Goal: Obtain resource: Download file/media

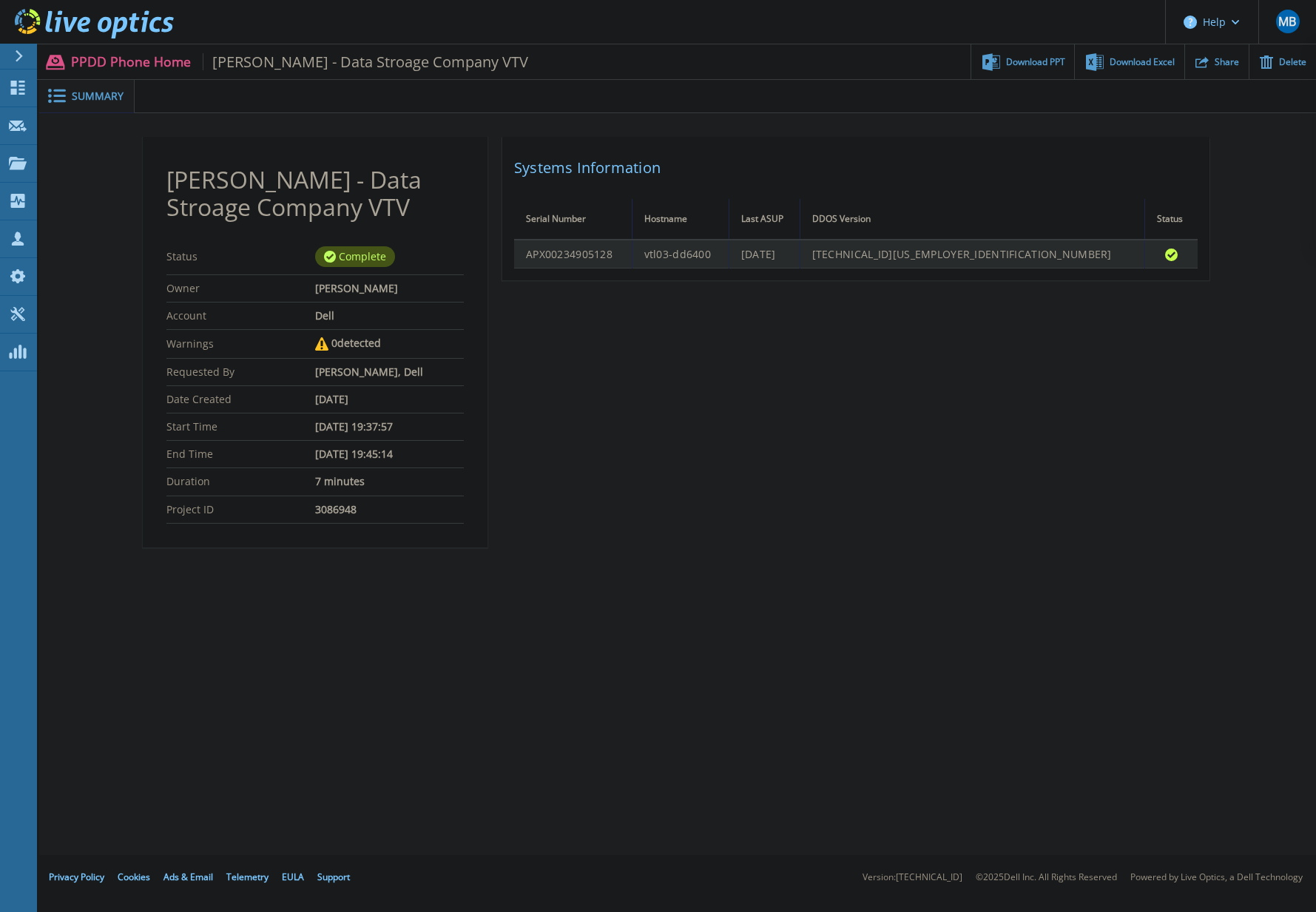
click at [608, 258] on td "APX00234905128" at bounding box center [573, 254] width 118 height 29
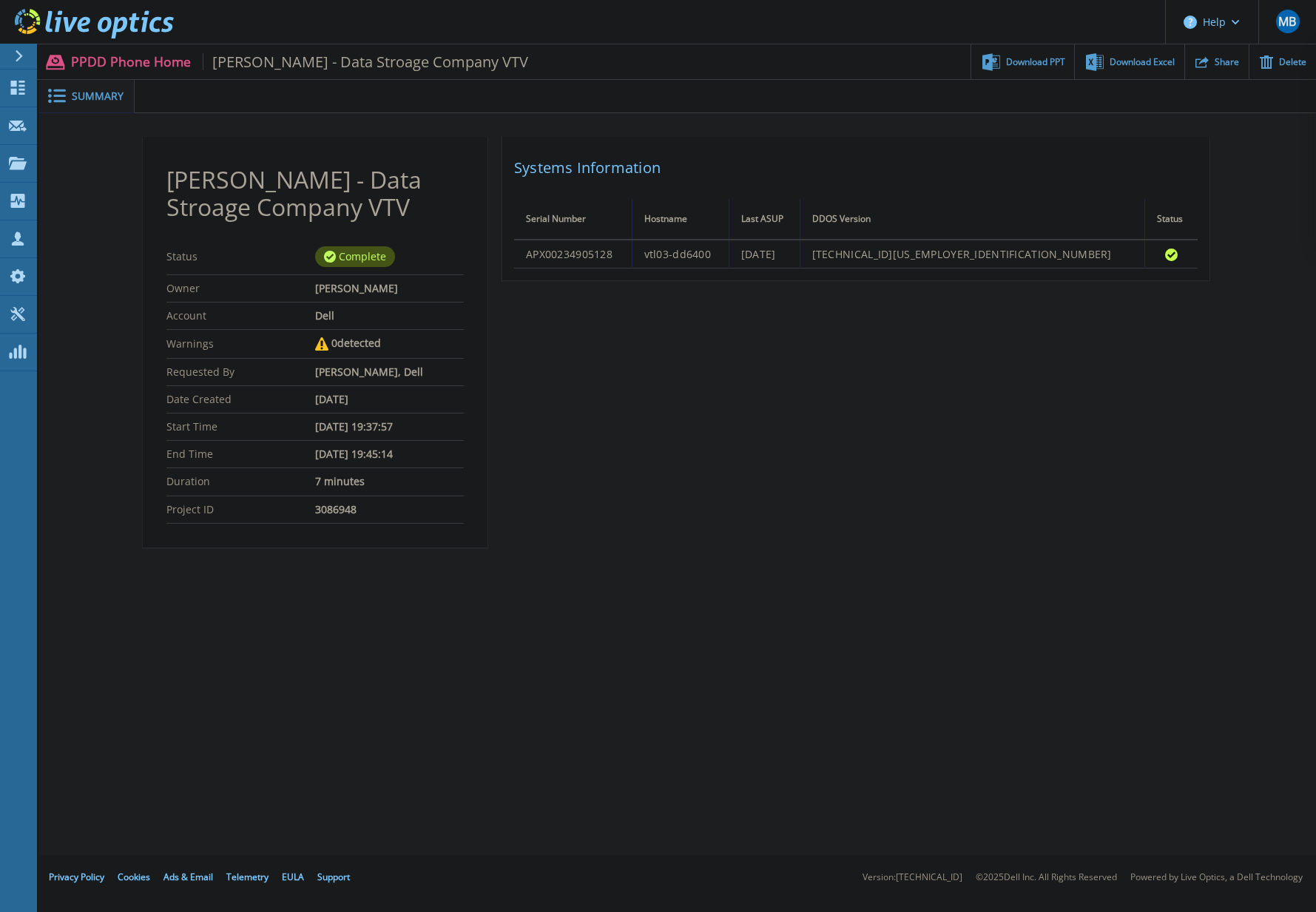
click at [83, 96] on span "Summary" at bounding box center [97, 96] width 52 height 10
click at [610, 164] on h2 "Systems Information" at bounding box center [856, 167] width 683 height 27
click at [89, 93] on span "Summary" at bounding box center [97, 96] width 52 height 10
click at [206, 101] on div at bounding box center [724, 96] width 1181 height 33
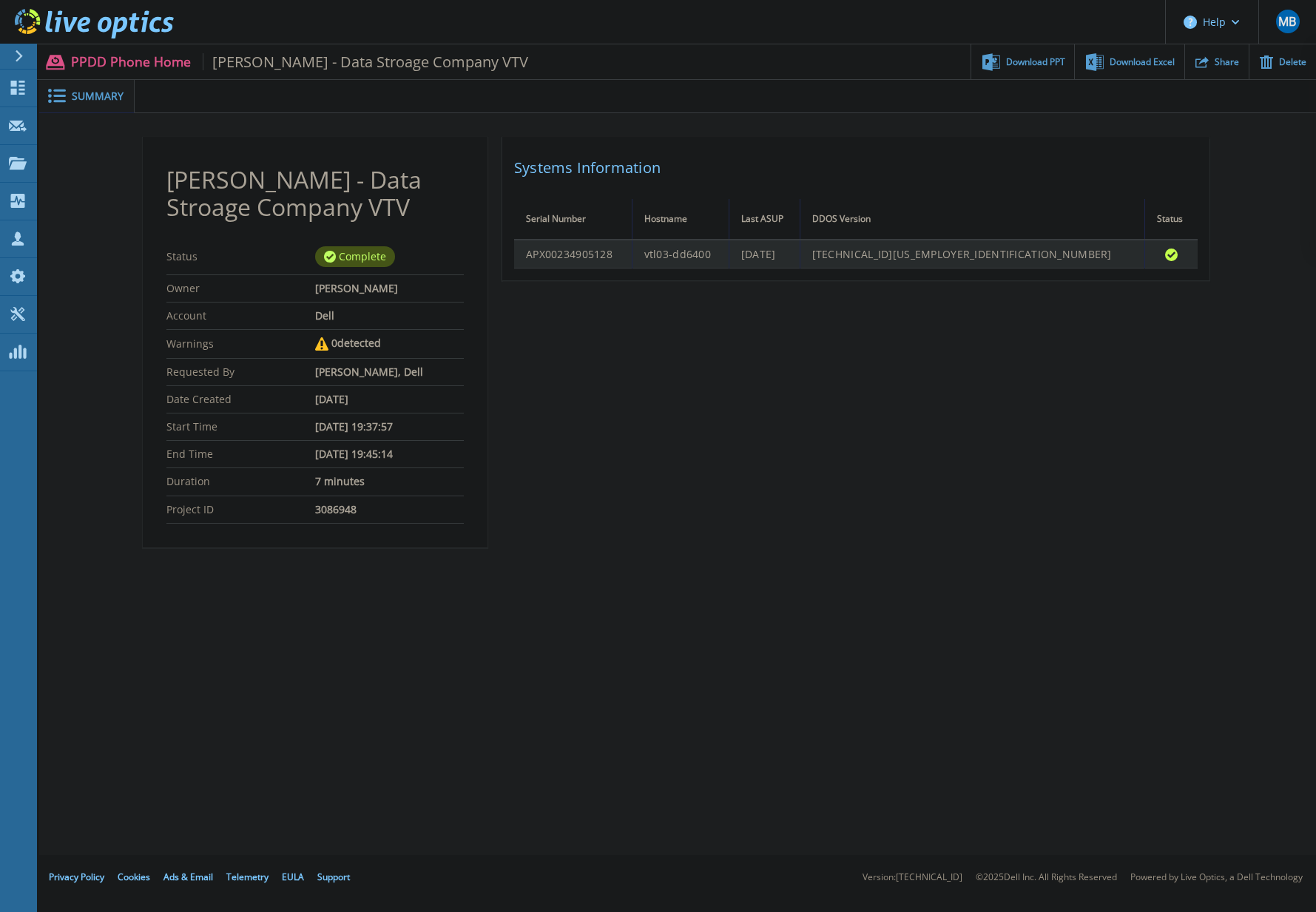
click at [559, 260] on td "APX00234905128" at bounding box center [573, 254] width 118 height 29
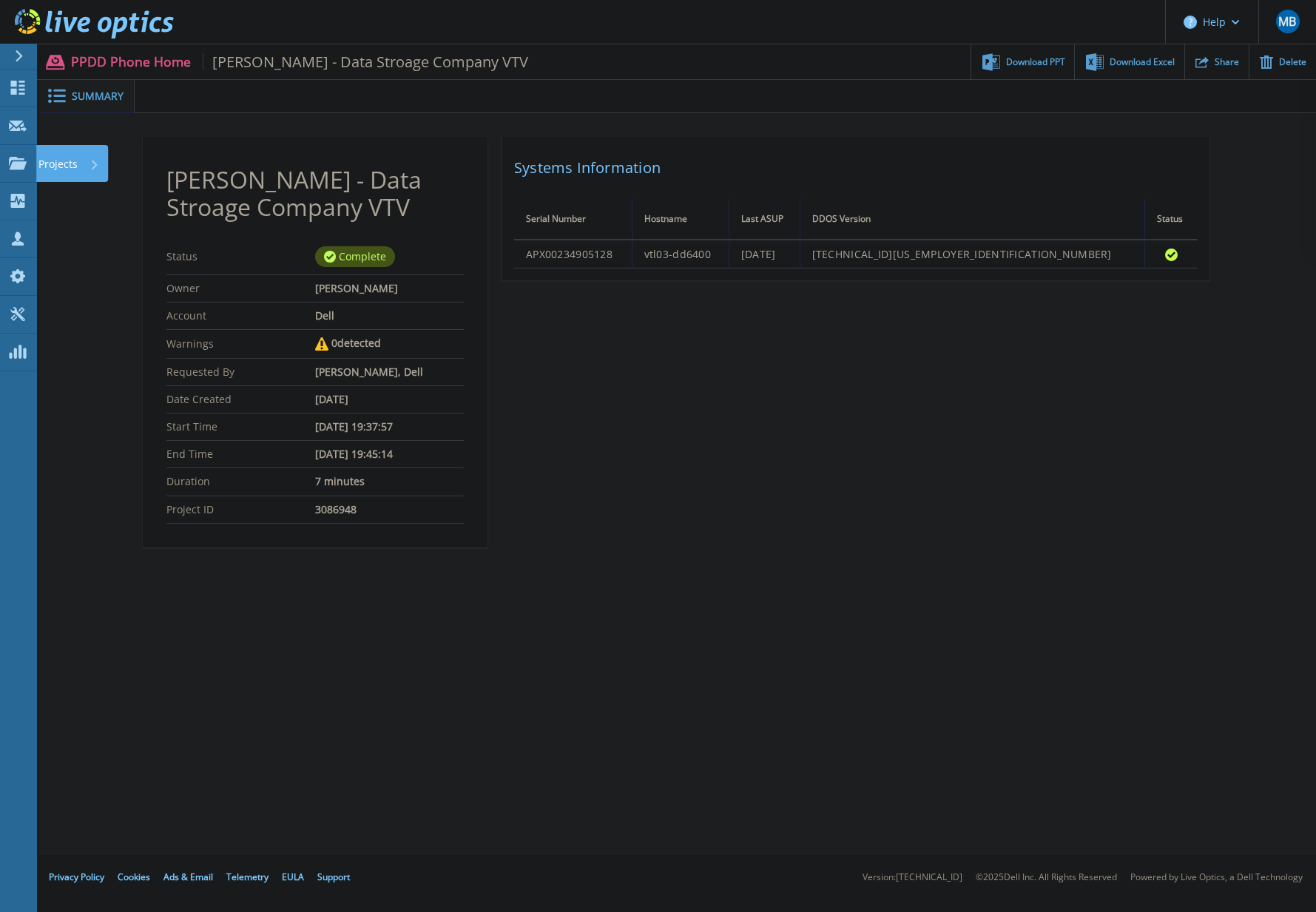
click at [89, 162] on div "Projects" at bounding box center [68, 164] width 60 height 39
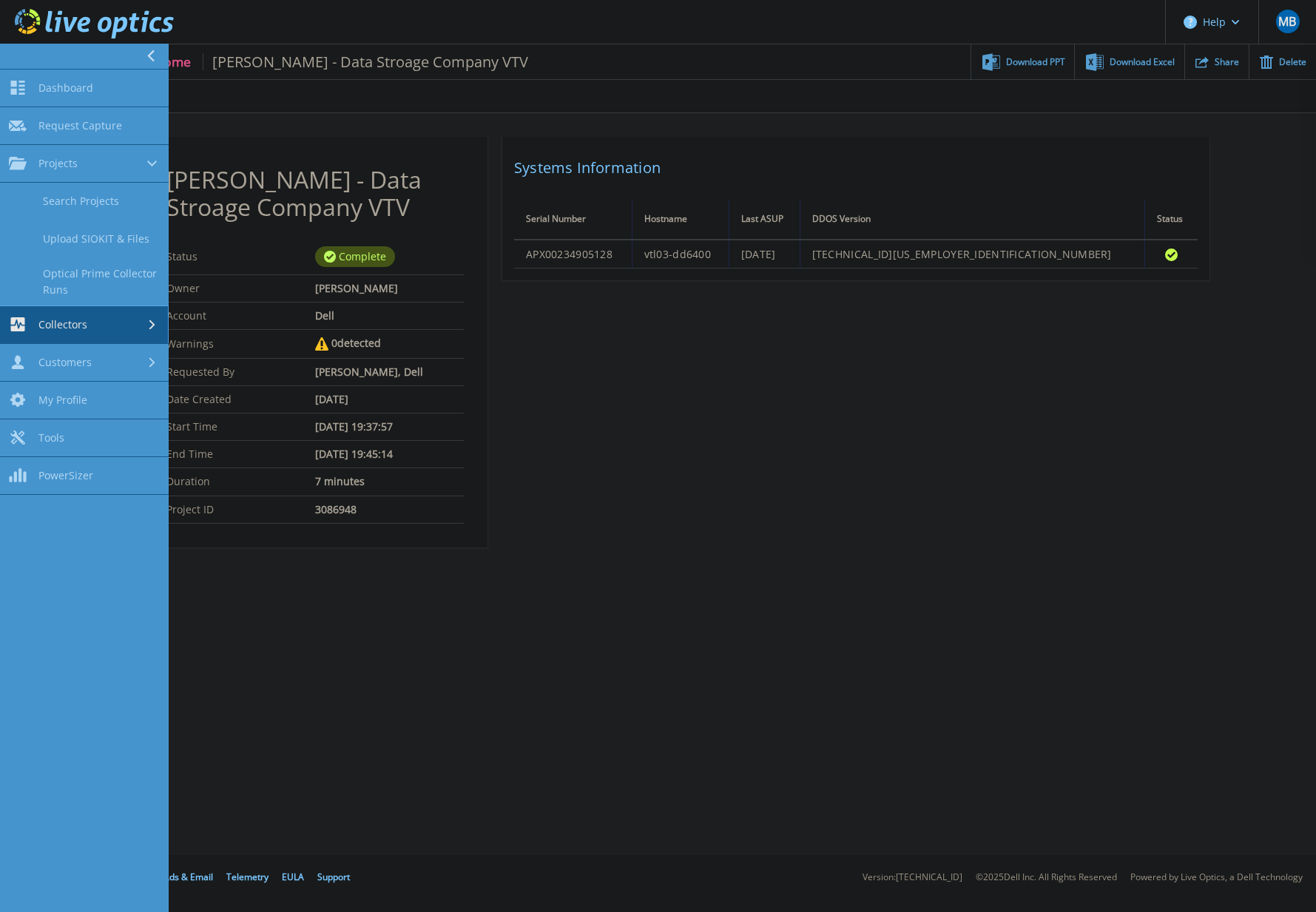
click at [158, 319] on div at bounding box center [154, 324] width 13 height 12
click at [158, 318] on div at bounding box center [154, 315] width 13 height 12
click at [875, 463] on div "Matt Bingaman - Data Stroage Company VTV Status Complete Owner Jason Jones Acco…" at bounding box center [677, 351] width 1070 height 428
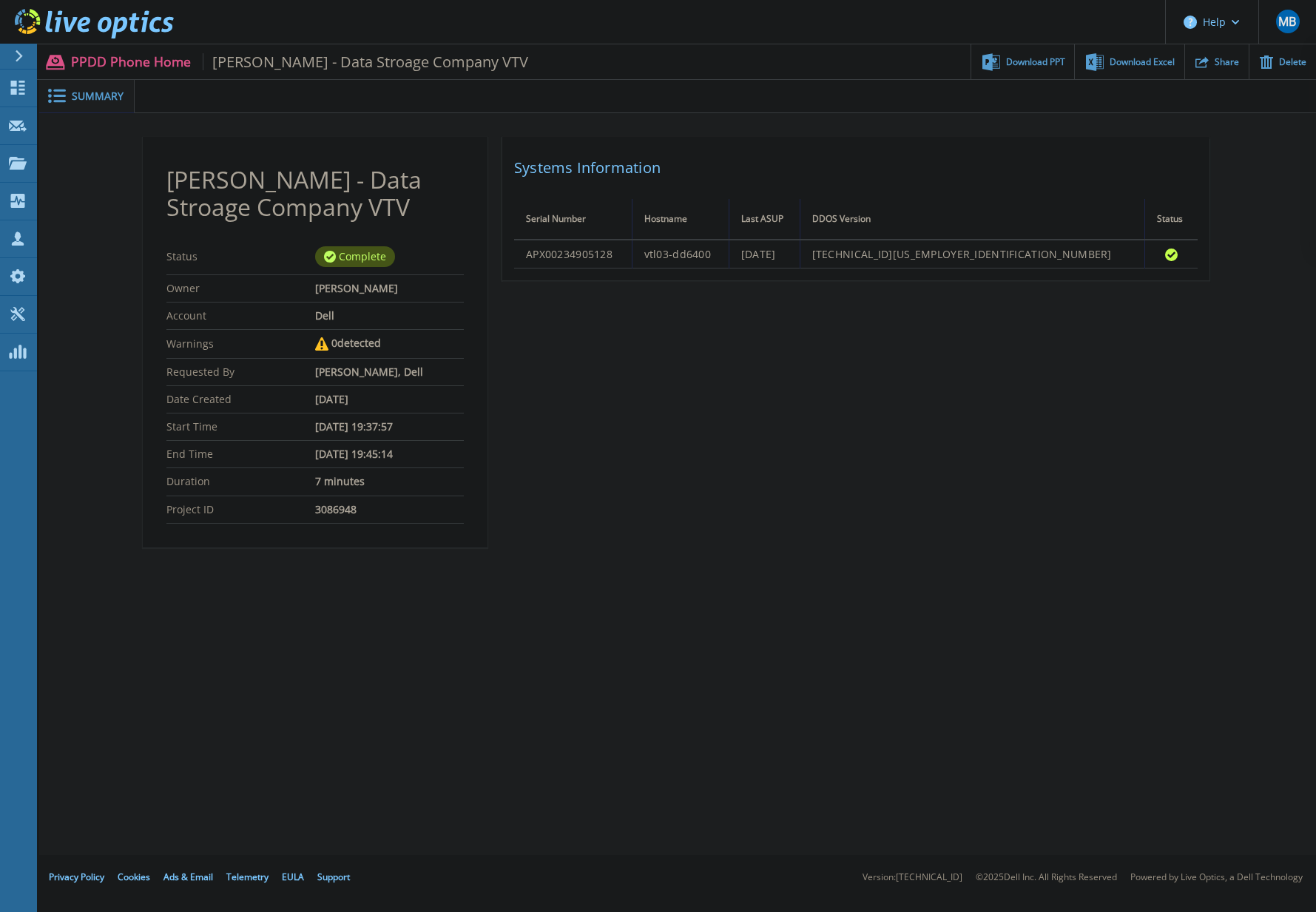
click at [765, 423] on div "Matt Bingaman - Data Stroage Company VTV Status Complete Owner Jason Jones Acco…" at bounding box center [677, 351] width 1070 height 428
click at [324, 351] on icon at bounding box center [321, 344] width 14 height 14
click at [356, 256] on div "Complete" at bounding box center [354, 257] width 80 height 21
click at [192, 188] on h2 "[PERSON_NAME] - Data Stroage Company VTV" at bounding box center [315, 194] width 297 height 55
click at [336, 213] on h2 "[PERSON_NAME] - Data Stroage Company VTV" at bounding box center [315, 194] width 297 height 55
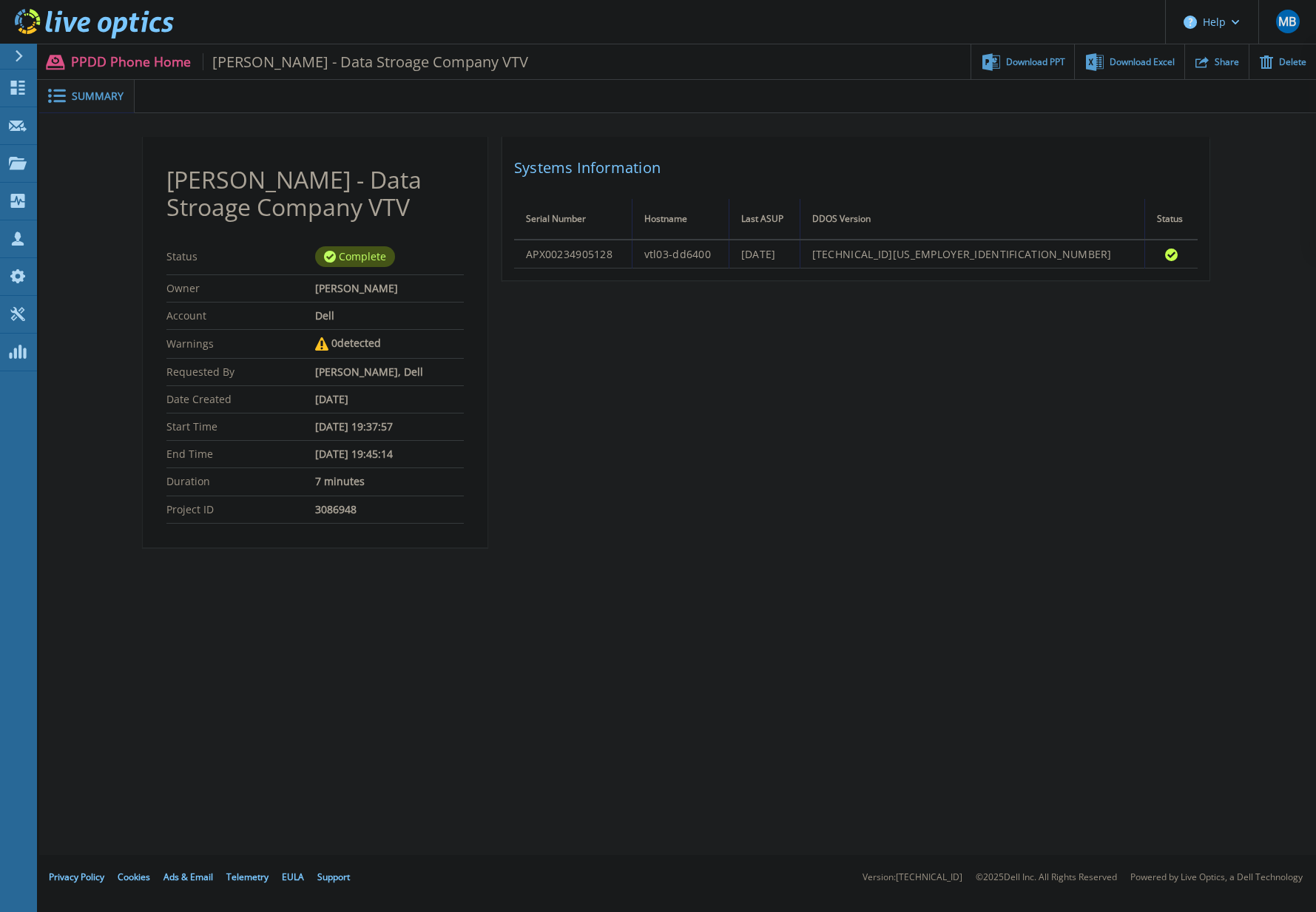
click at [142, 65] on p "PPDD Phone Home Matt Bingaman - Data Stroage Company VTV" at bounding box center [299, 61] width 458 height 17
click at [105, 100] on span "Summary" at bounding box center [97, 96] width 52 height 10
drag, startPoint x: 105, startPoint y: 100, endPoint x: 394, endPoint y: 265, distance: 332.8
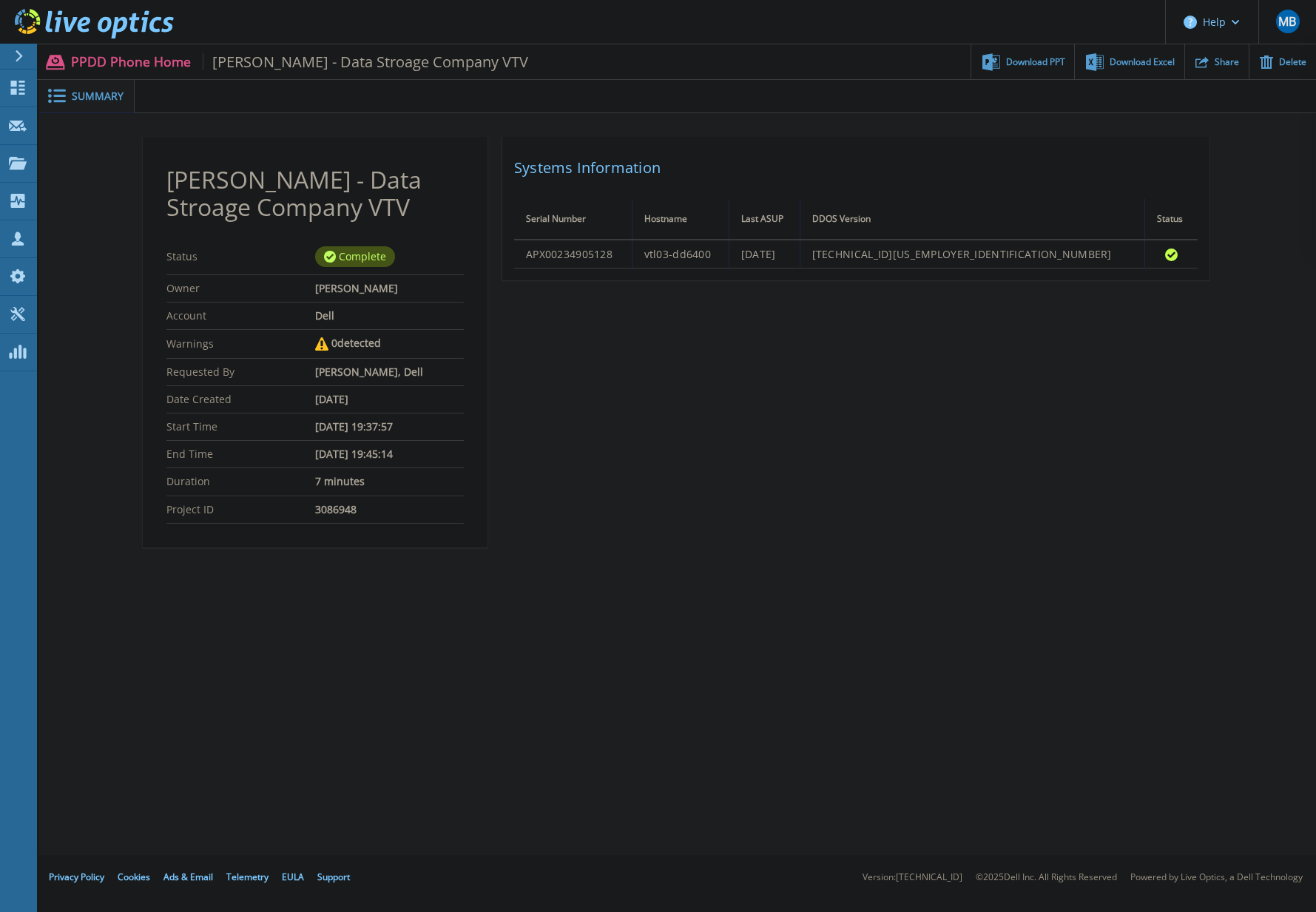
click at [394, 265] on div "Complete" at bounding box center [389, 257] width 149 height 21
click at [402, 60] on span "[PERSON_NAME] - Data Stroage Company VTV" at bounding box center [365, 61] width 326 height 17
click at [159, 58] on p "PPDD Phone Home Matt Bingaman - Data Stroage Company VTV" at bounding box center [299, 61] width 458 height 17
click at [107, 98] on span "Summary" at bounding box center [97, 96] width 52 height 10
click at [72, 97] on span "Summary" at bounding box center [97, 96] width 52 height 10
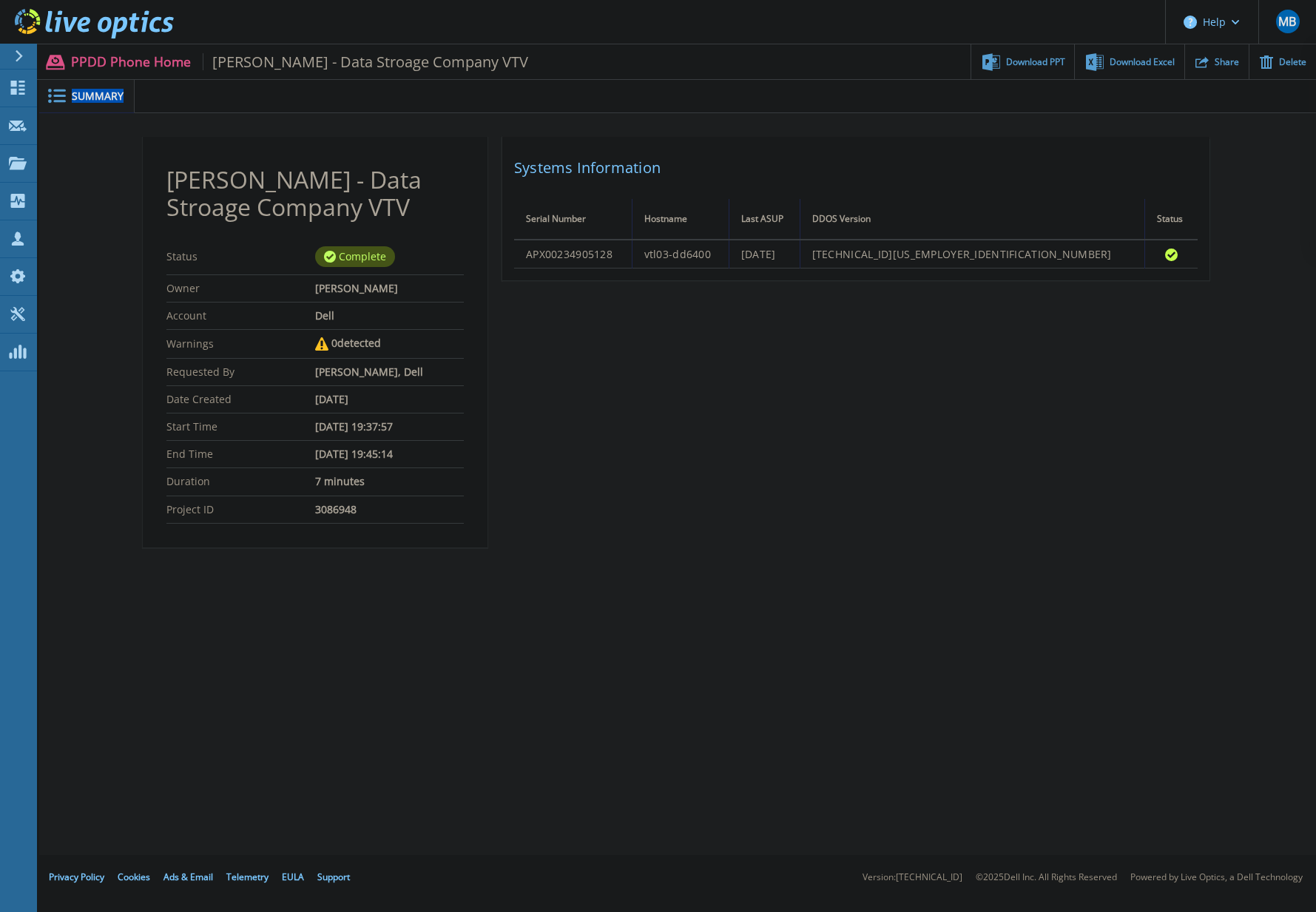
click at [72, 97] on span "Summary" at bounding box center [97, 96] width 52 height 10
click at [74, 96] on span "Summary" at bounding box center [97, 96] width 52 height 10
click at [20, 90] on icon at bounding box center [18, 87] width 14 height 14
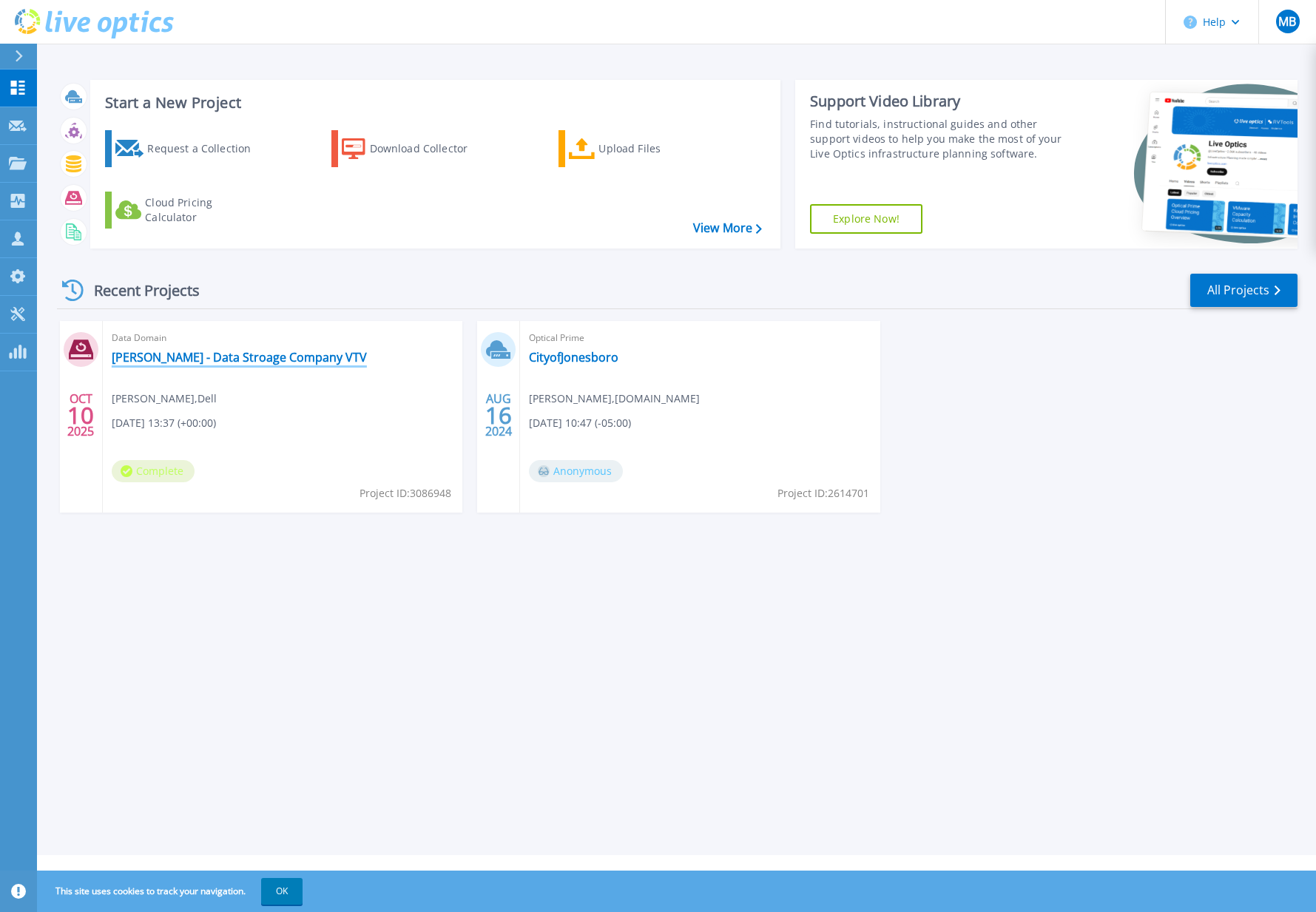
click at [244, 361] on link "[PERSON_NAME] - Data Stroage Company VTV" at bounding box center [239, 357] width 255 height 14
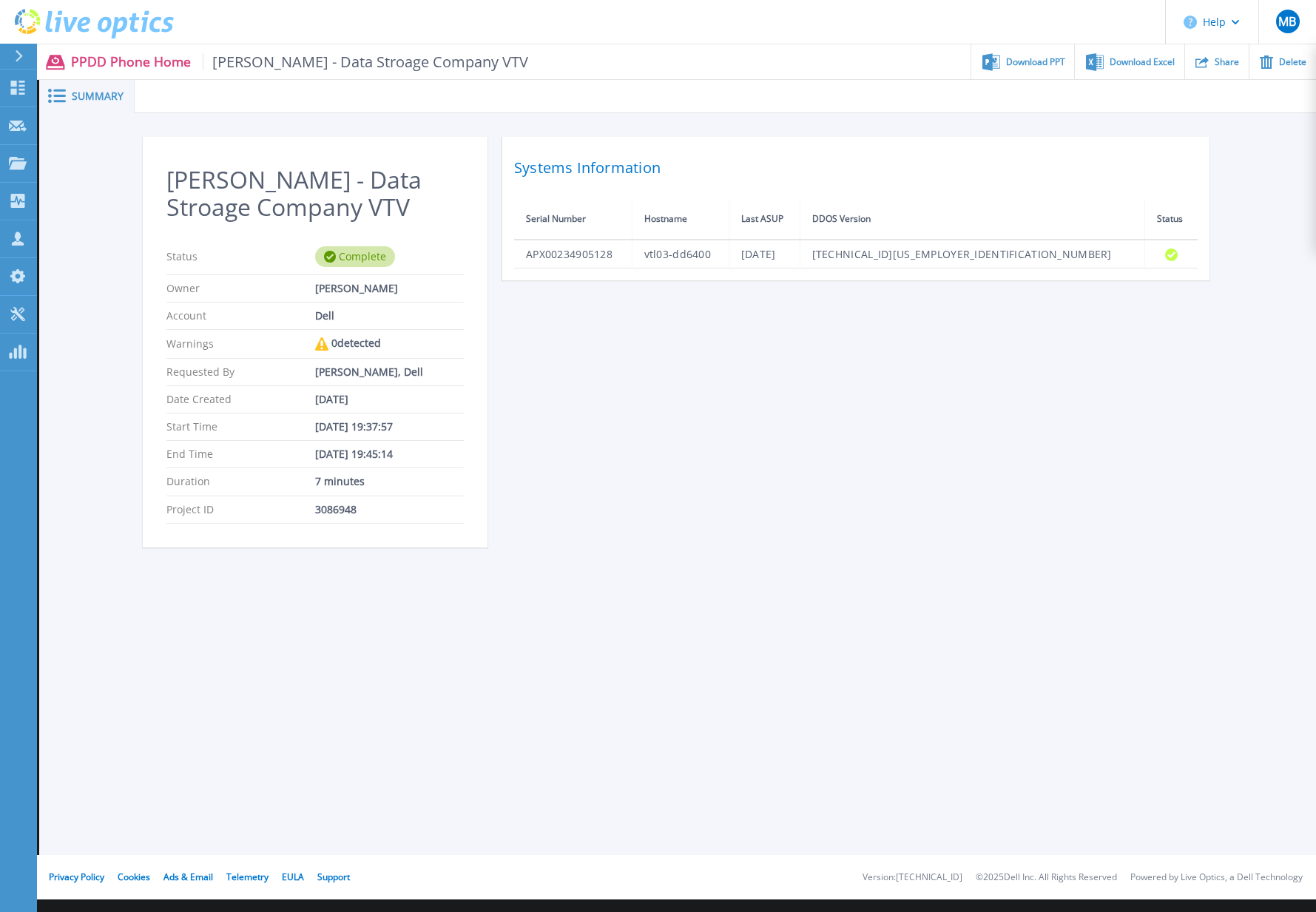
click at [108, 97] on span "Summary" at bounding box center [97, 96] width 52 height 10
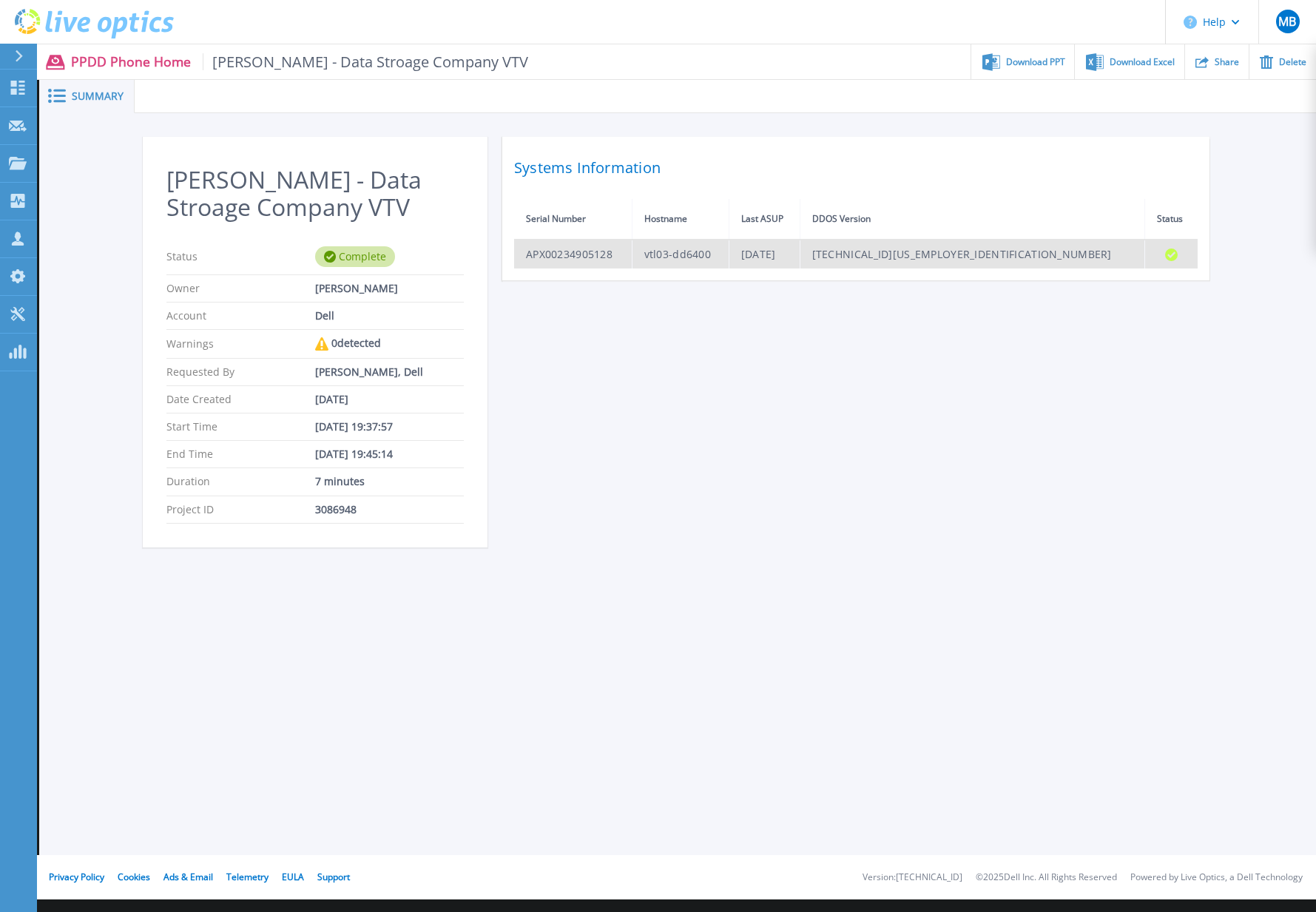
click at [551, 259] on td "APX00234905128" at bounding box center [573, 254] width 118 height 29
click at [799, 250] on td "[DATE]" at bounding box center [764, 254] width 71 height 29
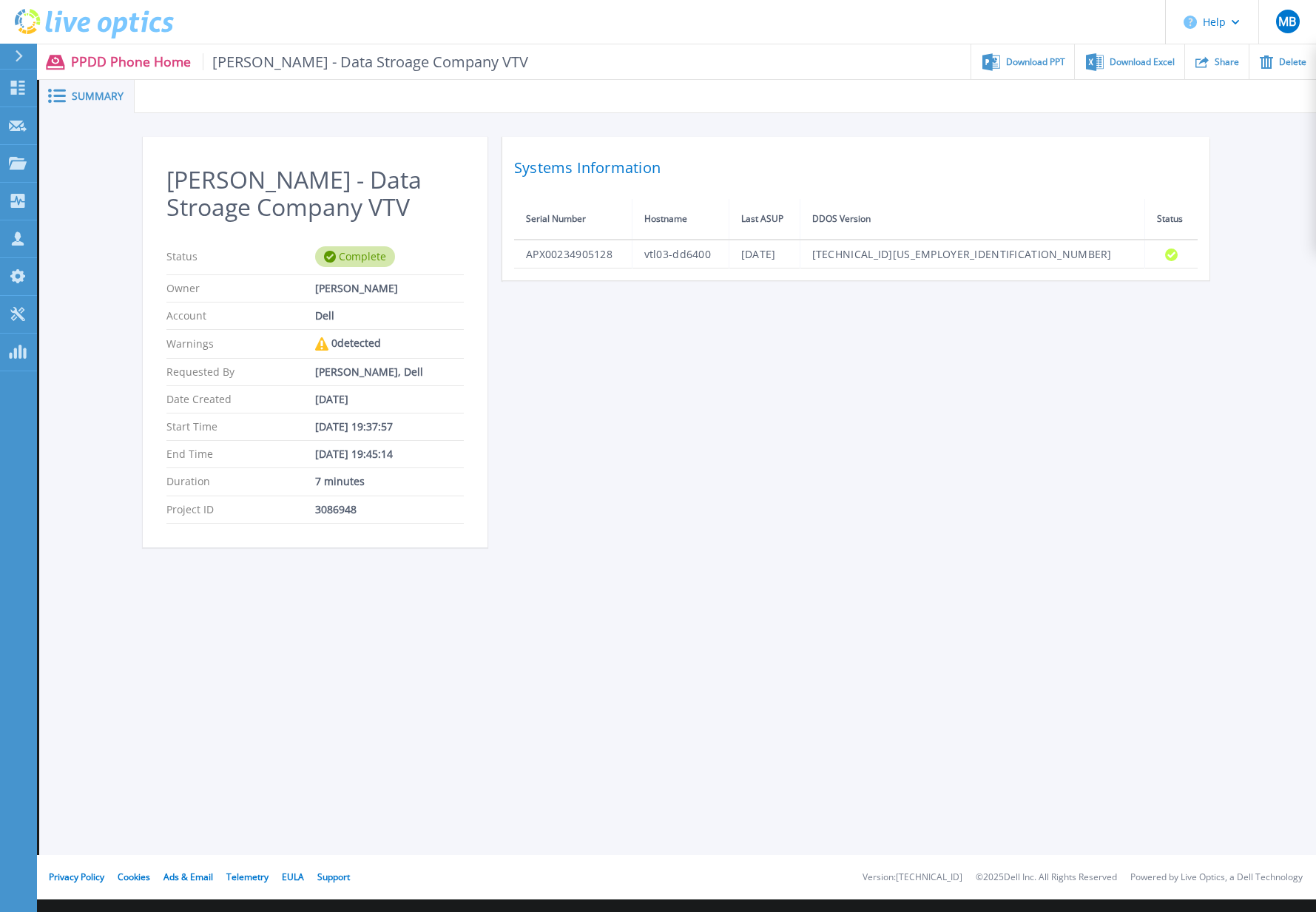
click at [618, 167] on h2 "Systems Information" at bounding box center [856, 167] width 683 height 27
click at [657, 275] on div "Systems Information Serial Number Hostname Last ASUP DDOS Version Status APX002…" at bounding box center [856, 208] width 707 height 143
click at [1236, 27] on button "Help" at bounding box center [1211, 22] width 93 height 44
click at [936, 697] on div "Summary [PERSON_NAME] - Data Stroage Company VTV Status Complete Owner [PERSON_…" at bounding box center [678, 427] width 1277 height 855
click at [1034, 64] on span "Download PPT" at bounding box center [1036, 61] width 60 height 9
